Goal: Check status: Check status

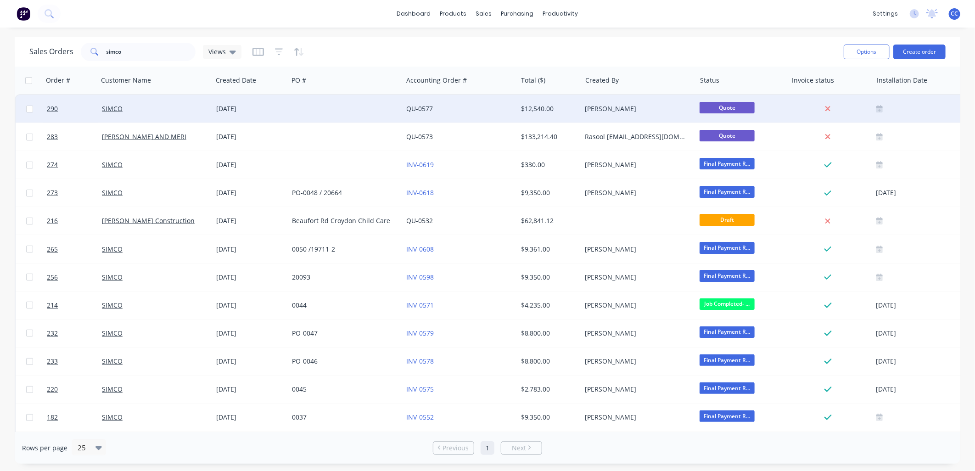
click at [350, 108] on div at bounding box center [345, 109] width 114 height 28
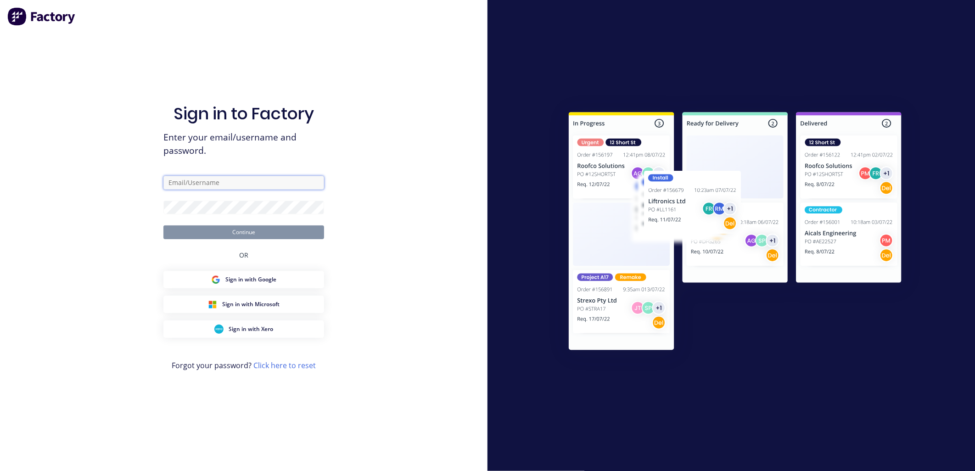
type input "[PERSON_NAME][EMAIL_ADDRESS][DOMAIN_NAME]"
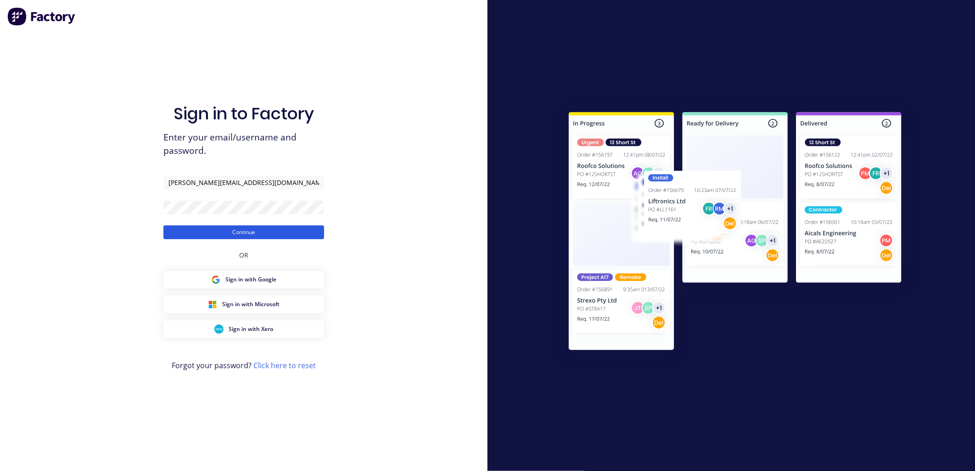
click at [248, 231] on button "Continue" at bounding box center [243, 232] width 161 height 14
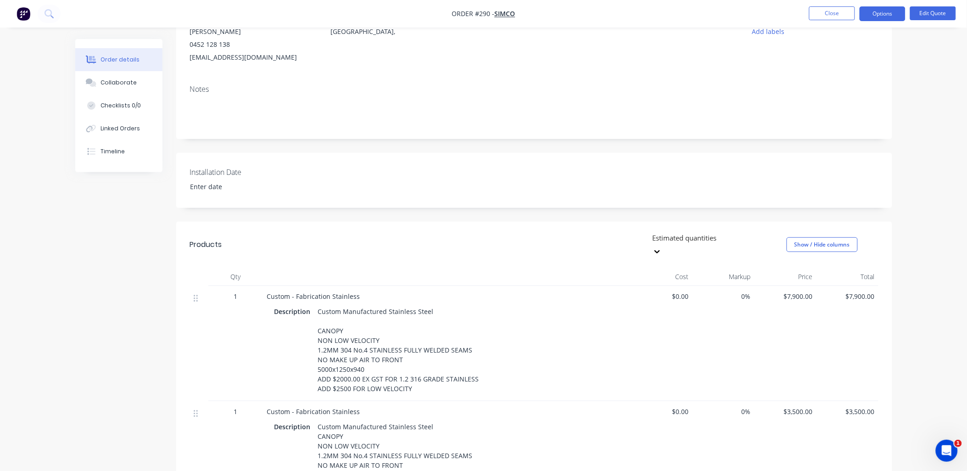
scroll to position [102, 0]
click at [824, 14] on button "Close" at bounding box center [832, 13] width 46 height 14
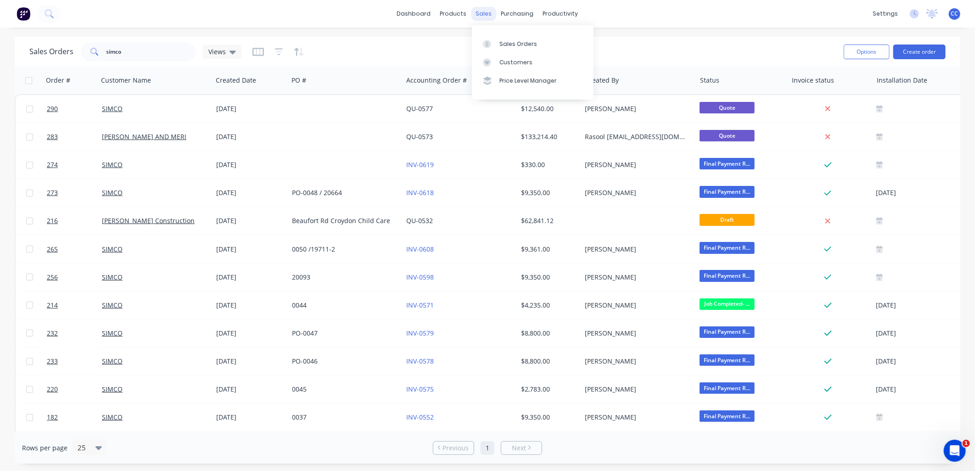
click at [484, 10] on div "sales" at bounding box center [483, 14] width 25 height 14
click at [510, 40] on div "Sales Orders" at bounding box center [518, 44] width 38 height 8
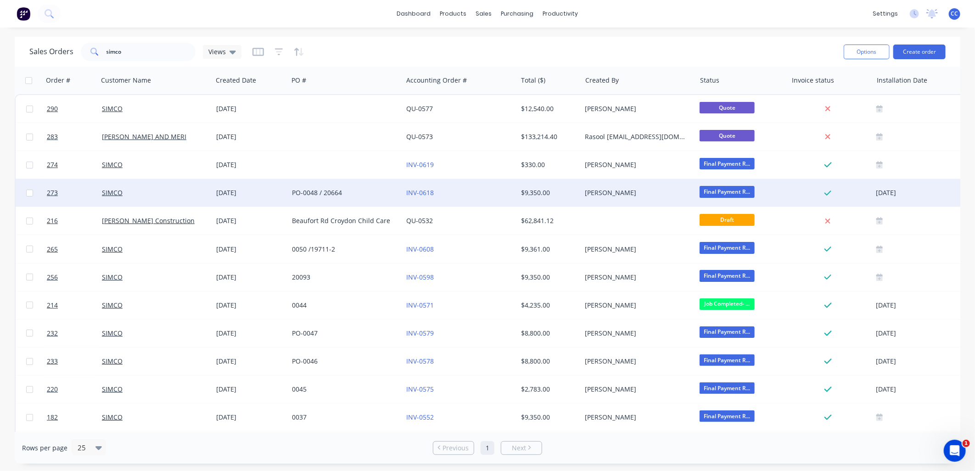
click at [462, 188] on div "INV-0618" at bounding box center [458, 192] width 102 height 9
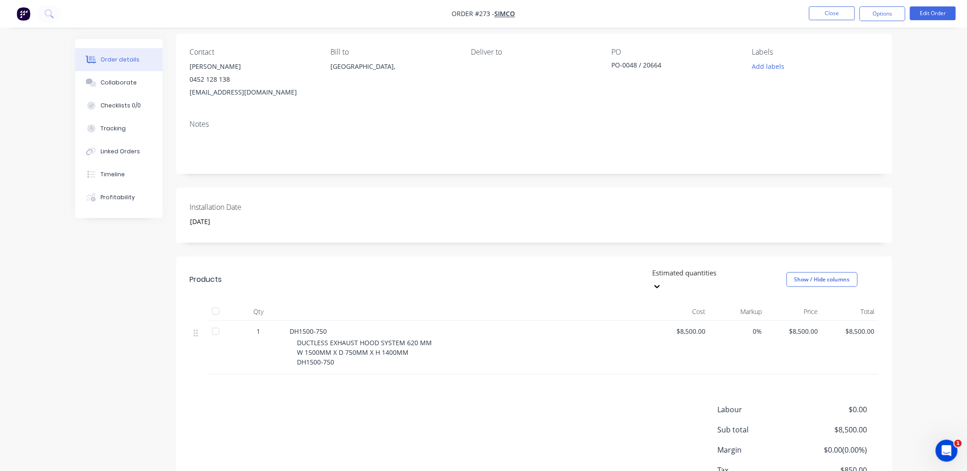
scroll to position [102, 0]
